Goal: Task Accomplishment & Management: Use online tool/utility

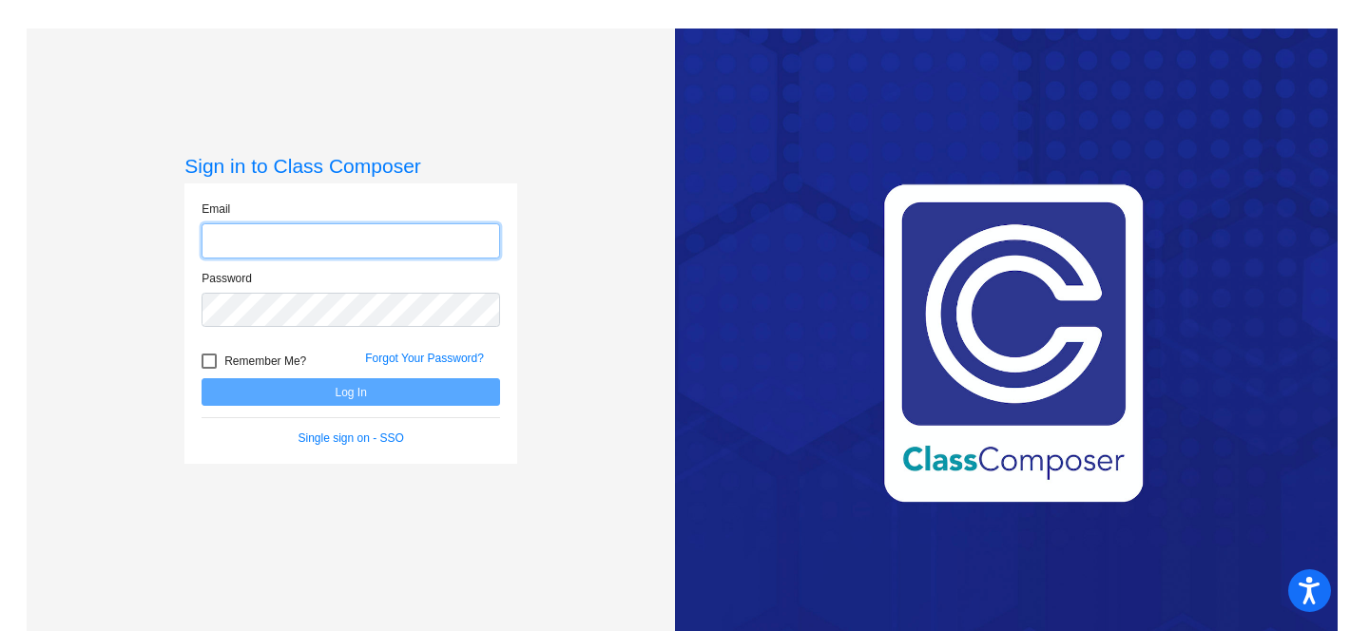
type input "[EMAIL_ADDRESS][DOMAIN_NAME]"
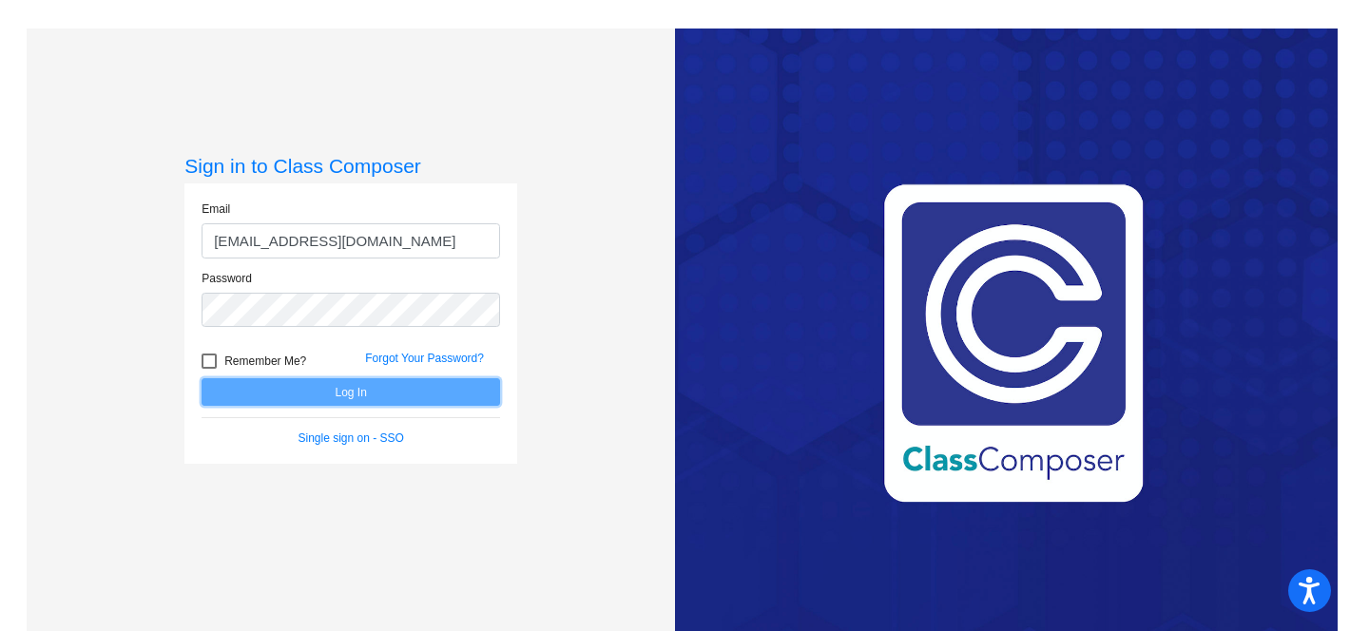
click at [409, 391] on button "Log In" at bounding box center [351, 392] width 299 height 28
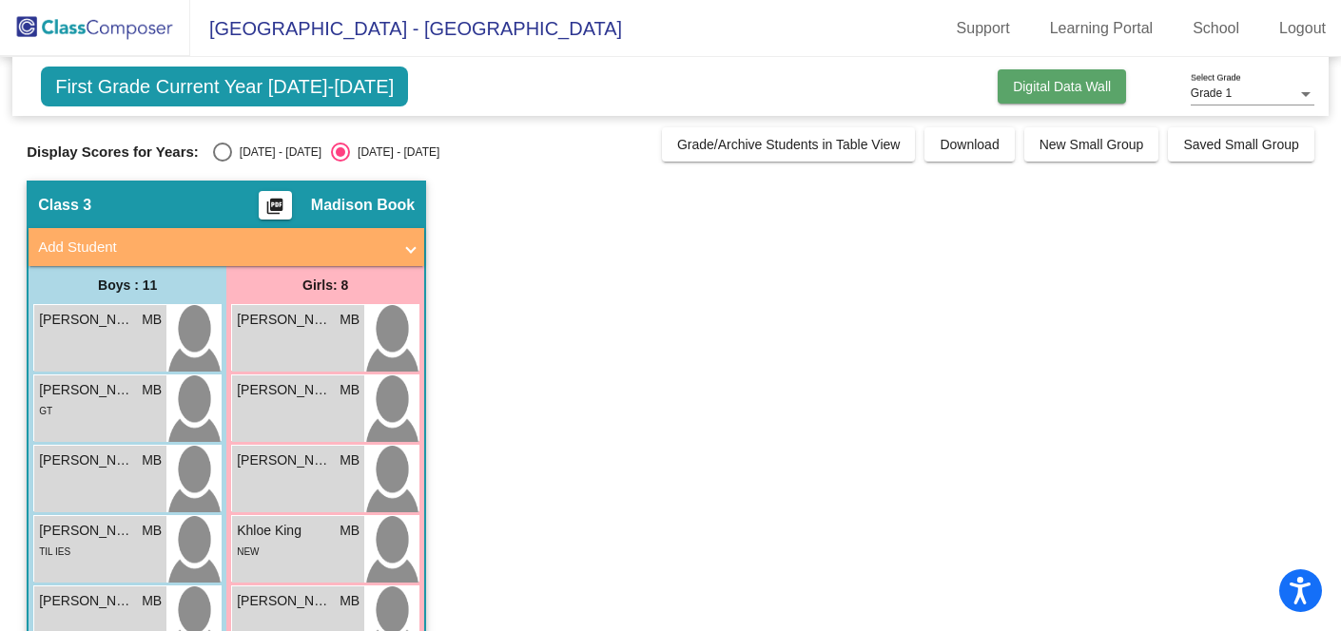
click at [1026, 82] on span "Digital Data Wall" at bounding box center [1062, 86] width 98 height 15
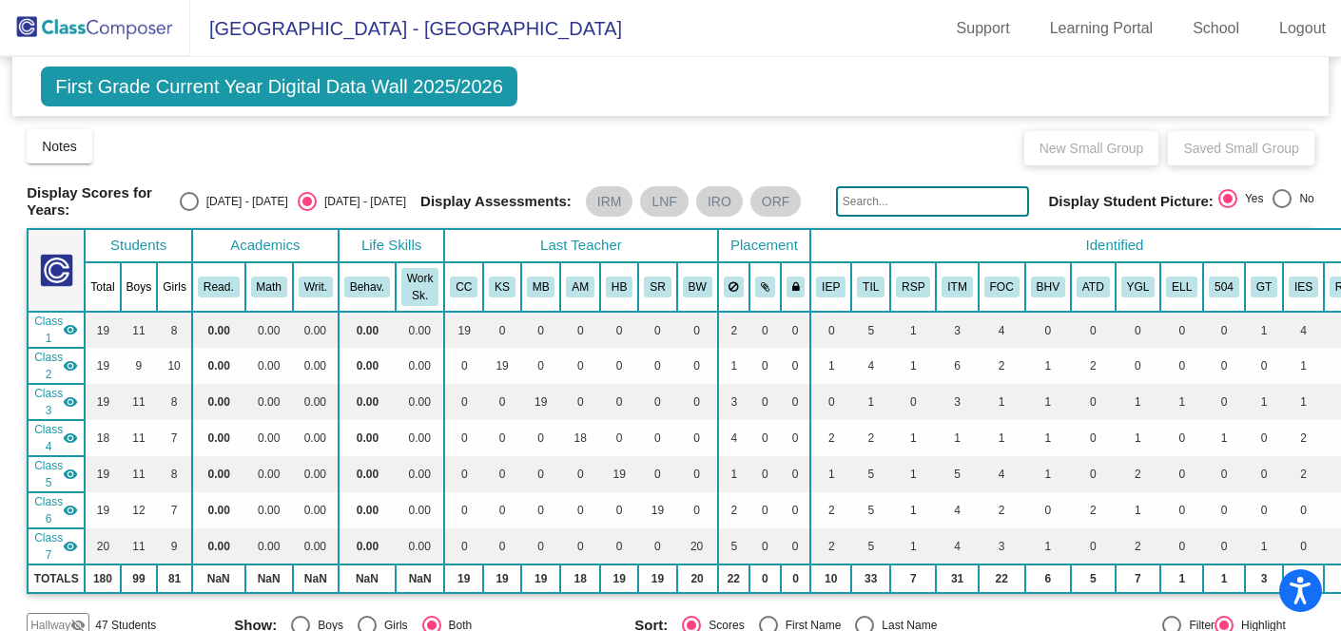
click at [222, 212] on div "Display Scores for Years: [DATE] - [DATE] [DATE] - [DATE] Display Assessments: …" at bounding box center [670, 201] width 1287 height 34
click at [199, 197] on div "Select an option" at bounding box center [189, 201] width 19 height 19
click at [189, 211] on input "[DATE] - [DATE]" at bounding box center [188, 211] width 1 height 1
radio input "true"
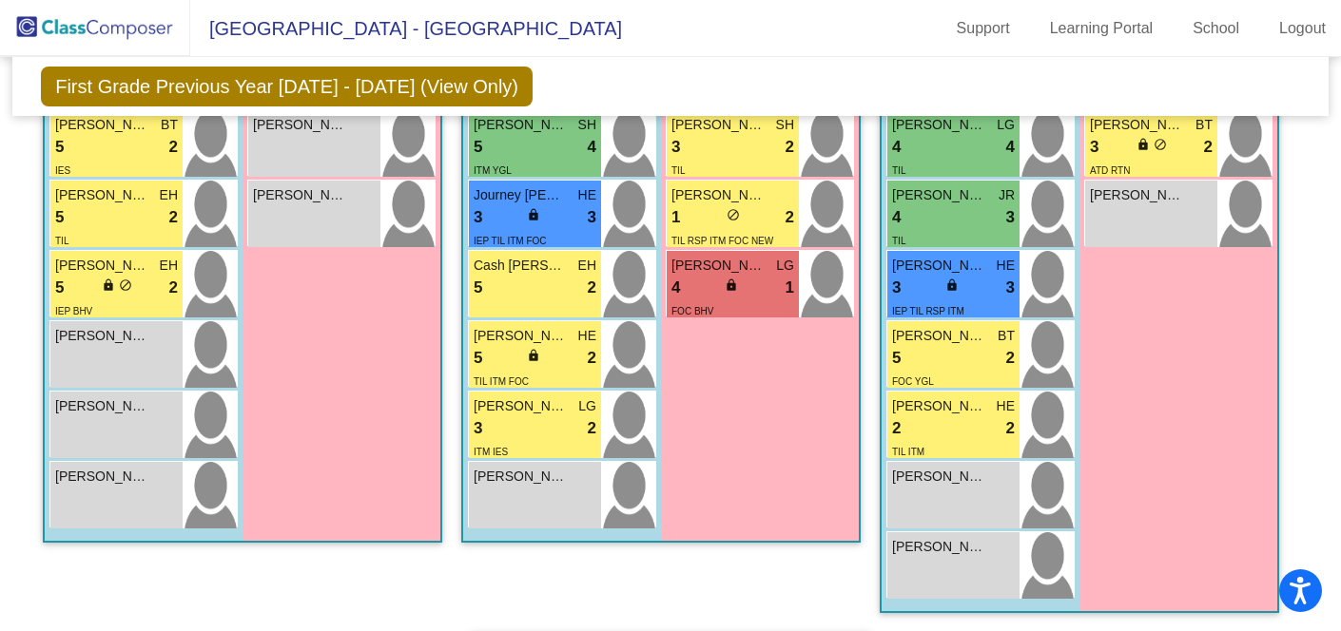
scroll to position [1856, 0]
